Goal: Task Accomplishment & Management: Manage account settings

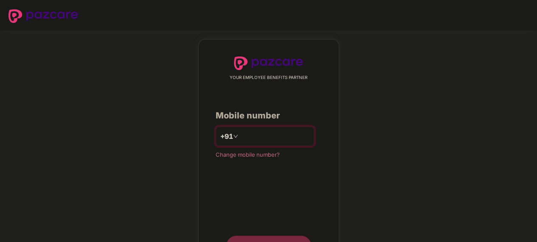
click at [256, 137] on input "number" at bounding box center [275, 136] width 70 height 14
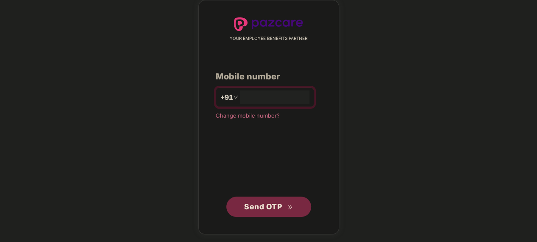
type input "**********"
click at [268, 203] on span "Send OTP" at bounding box center [263, 206] width 38 height 9
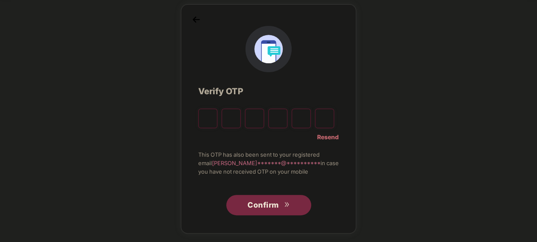
scroll to position [35, 0]
type input "*"
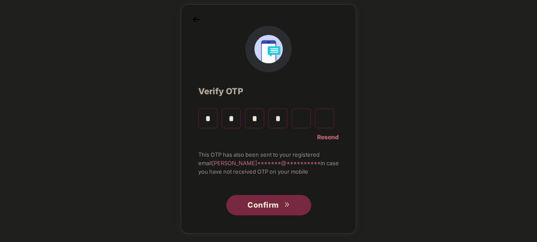
type input "*"
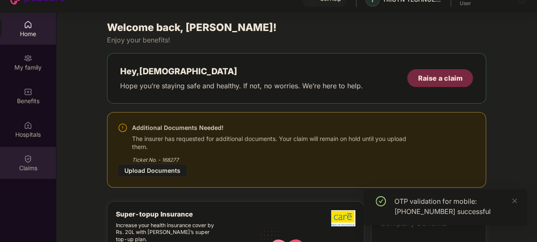
click at [30, 164] on div "Claims" at bounding box center [28, 168] width 56 height 8
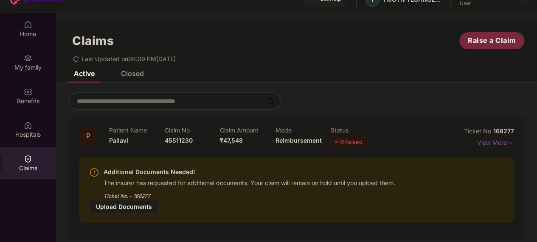
click at [159, 200] on div "Upload Documents" at bounding box center [124, 206] width 70 height 13
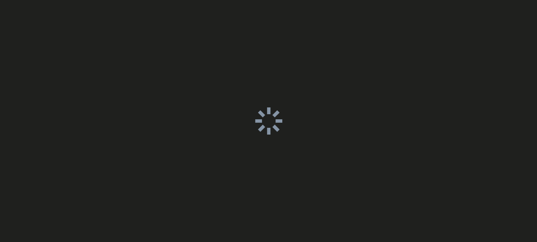
scroll to position [8, 0]
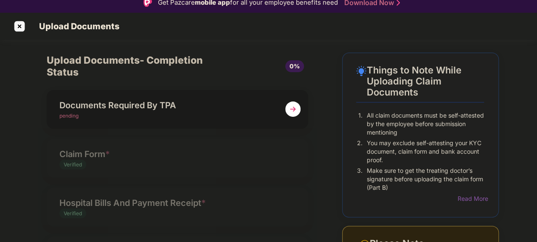
click at [291, 110] on img at bounding box center [292, 108] width 15 height 15
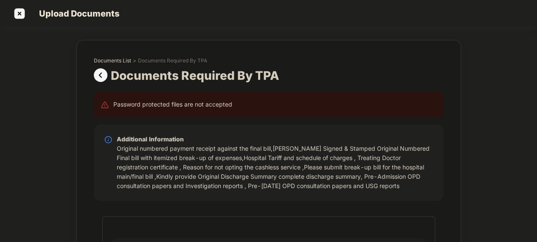
scroll to position [27, 0]
click at [17, 11] on img at bounding box center [20, 14] width 14 height 14
